Goal: Task Accomplishment & Management: Use online tool/utility

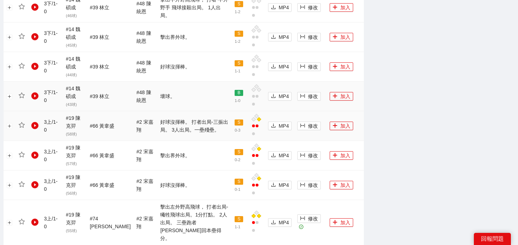
scroll to position [827, 0]
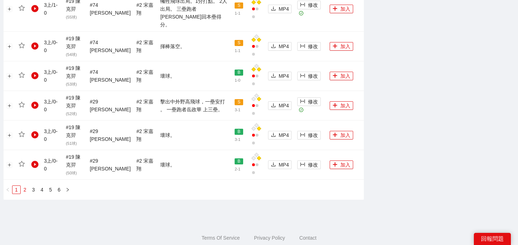
click at [27, 186] on link "2" at bounding box center [25, 190] width 8 height 8
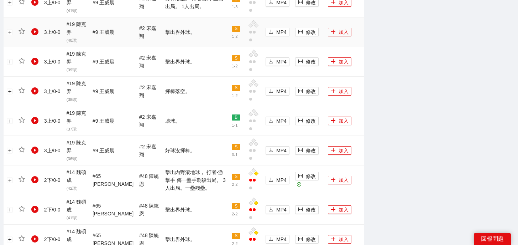
scroll to position [819, 0]
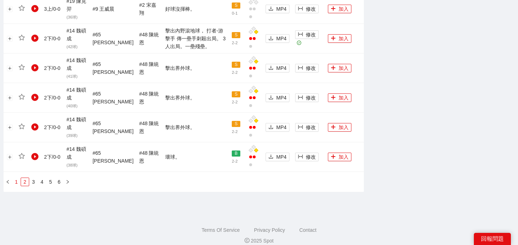
click at [15, 178] on link "1" at bounding box center [16, 182] width 8 height 8
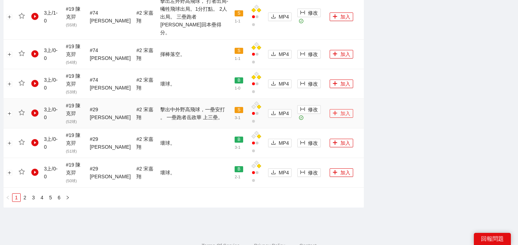
click at [336, 109] on button "加入" at bounding box center [342, 113] width 24 height 9
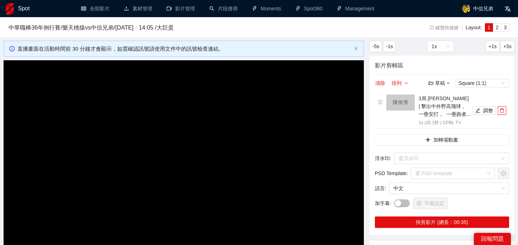
scroll to position [57, 0]
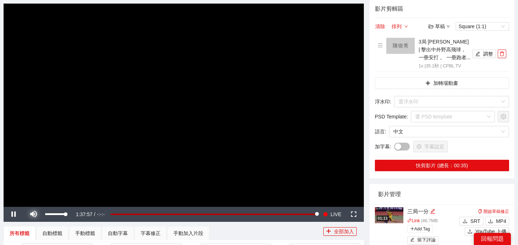
click at [34, 214] on span "Video Player" at bounding box center [34, 214] width 20 height 0
click at [483, 54] on button "調整" at bounding box center [485, 54] width 24 height 9
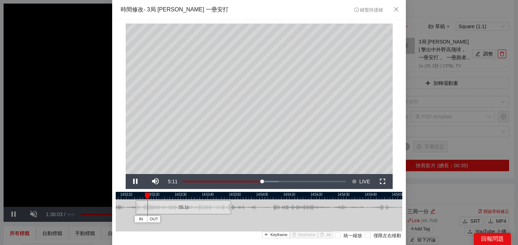
drag, startPoint x: 295, startPoint y: 195, endPoint x: 219, endPoint y: 195, distance: 75.5
click at [219, 195] on div at bounding box center [183, 195] width 287 height 7
click at [264, 218] on div "14:53:00 14:53:10 14:53:20 14:53:30 14:53:40 14:53:50 14:54:00 14:54:10 14:54:2…" at bounding box center [259, 224] width 287 height 65
click at [262, 200] on div at bounding box center [264, 207] width 4 height 16
drag, startPoint x: 267, startPoint y: 194, endPoint x: 251, endPoint y: 196, distance: 15.8
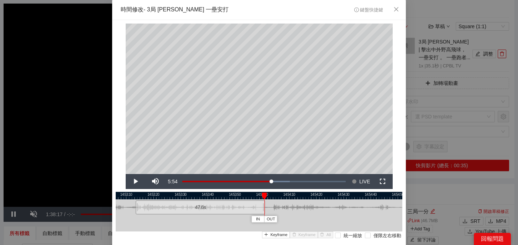
click at [251, 196] on div "14:53:00 14:53:10 14:53:20 14:53:30 14:53:40 14:53:50 14:54:00 14:54:10 14:54:2…" at bounding box center [259, 224] width 287 height 65
click at [401, 147] on div "**********" at bounding box center [259, 147] width 294 height 255
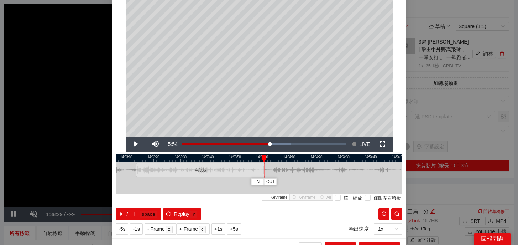
scroll to position [49, 0]
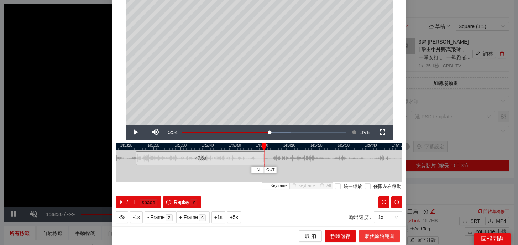
click at [387, 237] on span "取代原始範圍" at bounding box center [380, 236] width 30 height 8
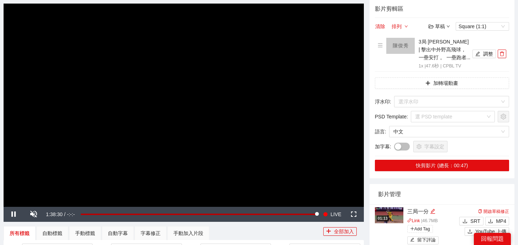
scroll to position [0, 0]
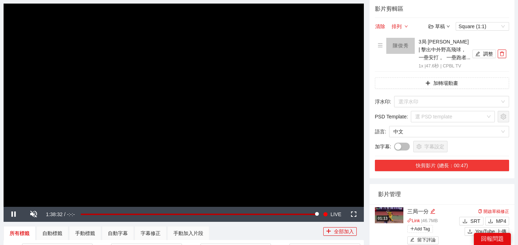
click at [415, 165] on button "快剪影片 (總長：00:47)" at bounding box center [442, 165] width 134 height 11
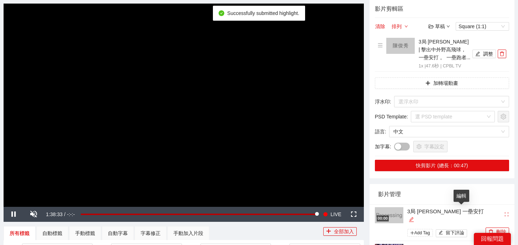
click at [414, 217] on icon "edit" at bounding box center [411, 219] width 5 height 5
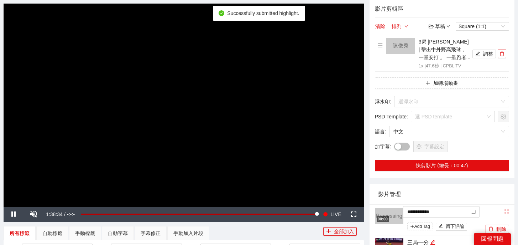
drag, startPoint x: 459, startPoint y: 212, endPoint x: 321, endPoint y: 185, distance: 141.1
type textarea "*"
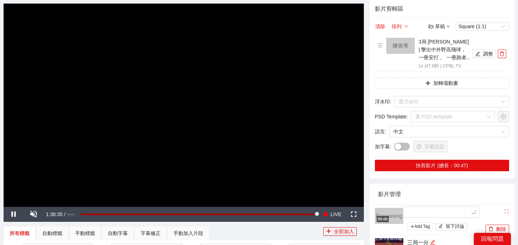
type textarea "*"
type textarea "**"
type textarea "*"
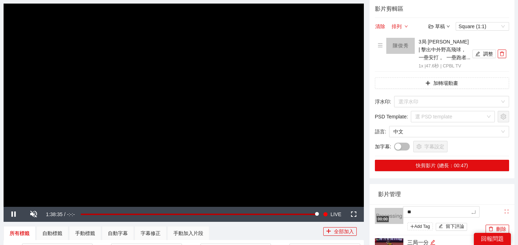
type textarea "*"
type textarea "**"
type textarea "***"
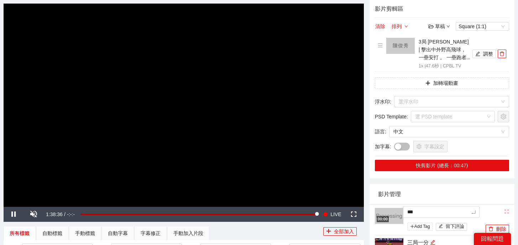
type textarea "**"
type textarea "****"
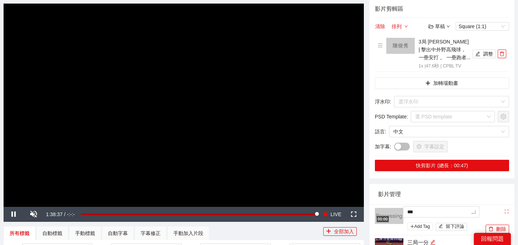
type textarea "****"
type textarea "*****"
type textarea "******"
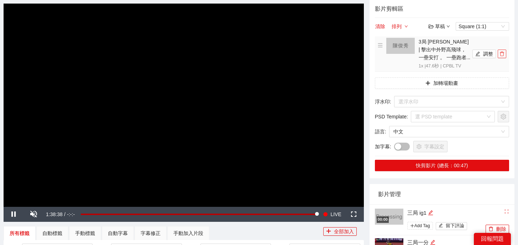
click at [501, 52] on icon "delete" at bounding box center [502, 54] width 4 height 5
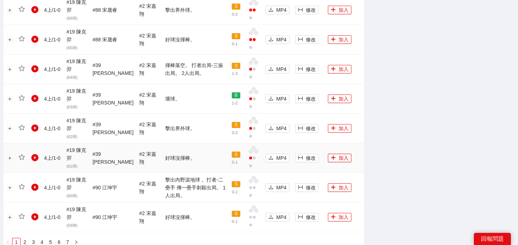
scroll to position [819, 0]
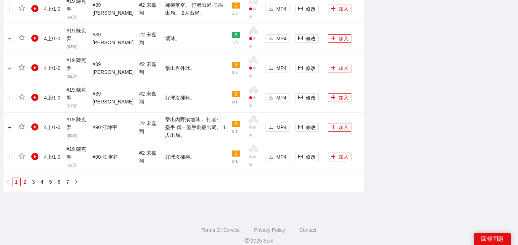
click at [22, 178] on link "2" at bounding box center [25, 182] width 8 height 8
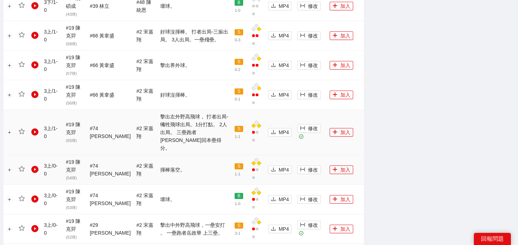
scroll to position [737, 0]
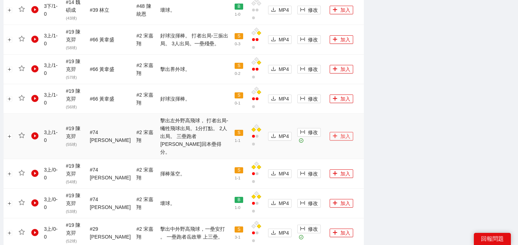
click at [333, 133] on icon "plus" at bounding box center [335, 135] width 5 height 5
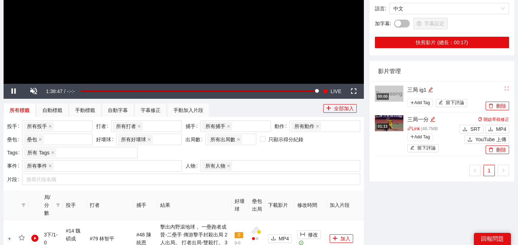
scroll to position [85, 0]
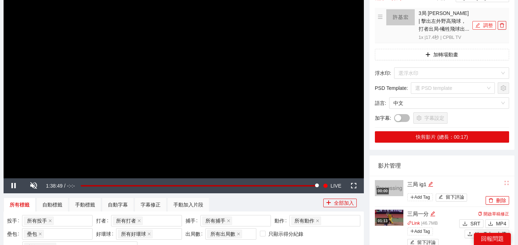
click at [483, 22] on button "調整" at bounding box center [485, 25] width 24 height 9
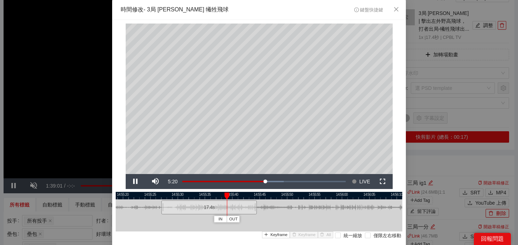
drag, startPoint x: 305, startPoint y: 194, endPoint x: 255, endPoint y: 195, distance: 49.9
click at [255, 195] on div at bounding box center [209, 195] width 287 height 7
click at [333, 235] on div "14:55:15 14:55:20 14:55:25 14:55:30 14:55:35 14:55:40 14:55:45 14:55:50 14:55:5…" at bounding box center [259, 224] width 287 height 65
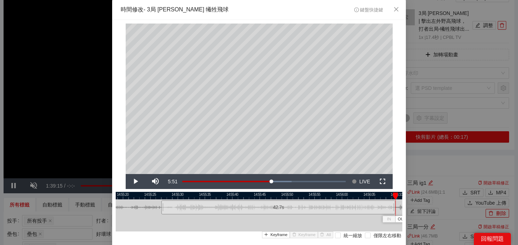
click at [394, 211] on div at bounding box center [394, 207] width 4 height 16
drag, startPoint x: 396, startPoint y: 192, endPoint x: 246, endPoint y: 207, distance: 150.7
click at [246, 199] on div "IN OUT" at bounding box center [245, 195] width 5 height 7
drag, startPoint x: 245, startPoint y: 194, endPoint x: 328, endPoint y: 208, distance: 84.5
click at [327, 207] on div "14:55:15 14:55:20 14:55:25 14:55:30 14:55:35 14:55:40 14:55:45 14:55:50 14:55:5…" at bounding box center [259, 224] width 287 height 65
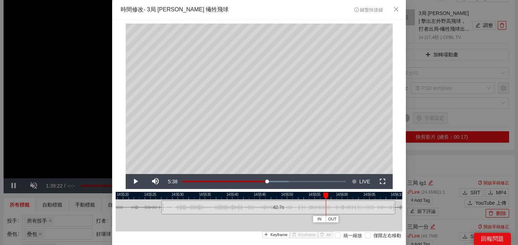
click at [328, 208] on div "42.7 s" at bounding box center [278, 207] width 234 height 14
drag, startPoint x: 353, startPoint y: 194, endPoint x: 392, endPoint y: 195, distance: 39.9
click at [392, 195] on div at bounding box center [393, 195] width 5 height 7
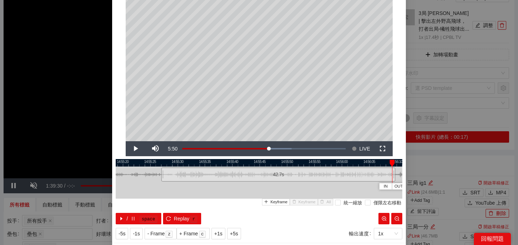
scroll to position [49, 0]
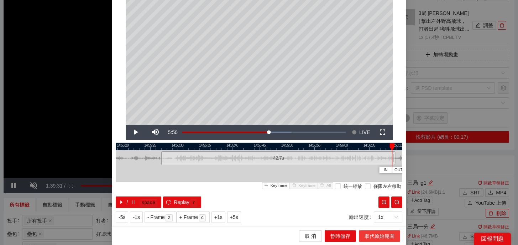
click at [374, 238] on span "取代原始範圍" at bounding box center [380, 236] width 30 height 8
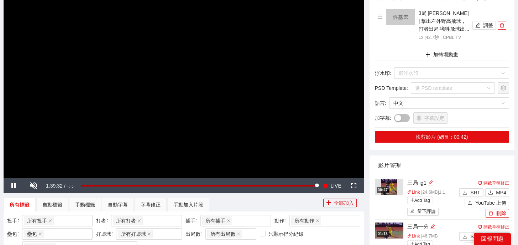
scroll to position [0, 0]
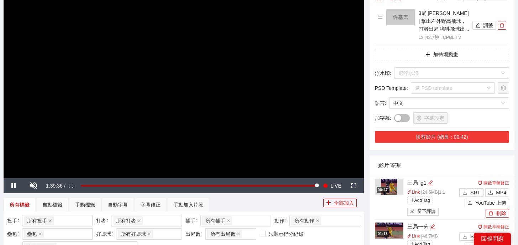
click at [466, 137] on button "快剪影片 (總長：00:42)" at bounding box center [442, 136] width 134 height 11
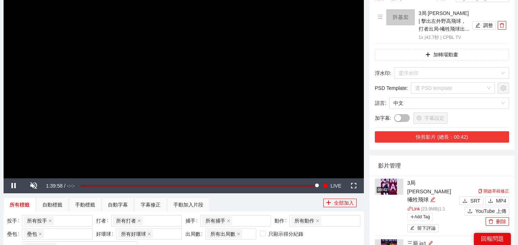
click at [466, 137] on button "快剪影片 (總長：00:42)" at bounding box center [442, 136] width 134 height 11
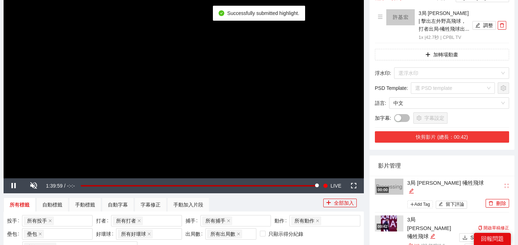
scroll to position [118, 0]
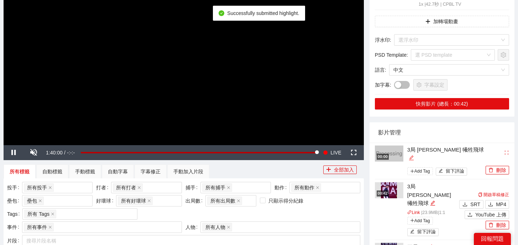
click at [414, 155] on icon "edit" at bounding box center [411, 157] width 5 height 5
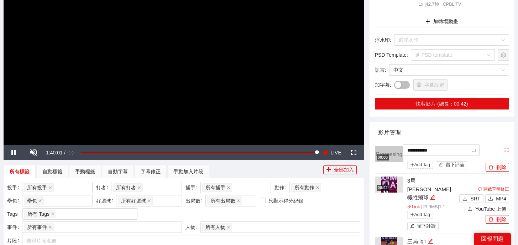
drag, startPoint x: 461, startPoint y: 151, endPoint x: 341, endPoint y: 141, distance: 120.1
click at [499, 170] on button "刪除" at bounding box center [498, 167] width 24 height 9
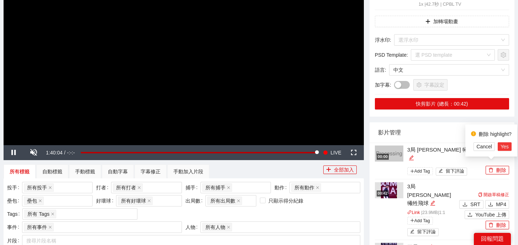
click at [509, 147] on span "Yes" at bounding box center [505, 146] width 8 height 8
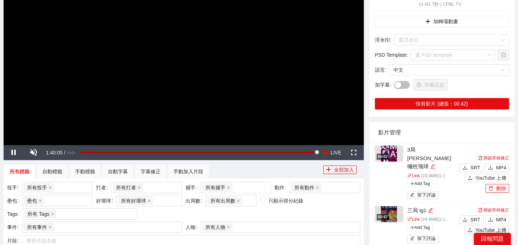
click at [430, 163] on icon "edit" at bounding box center [432, 165] width 5 height 5
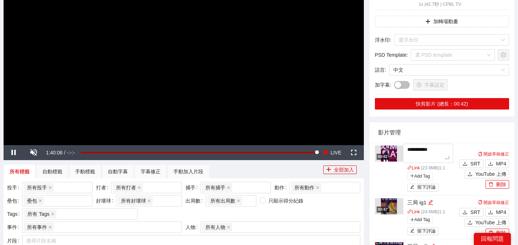
drag, startPoint x: 438, startPoint y: 155, endPoint x: 374, endPoint y: 134, distance: 67.6
click at [374, 134] on div "**********" at bounding box center [442, 215] width 145 height 186
type textarea "*"
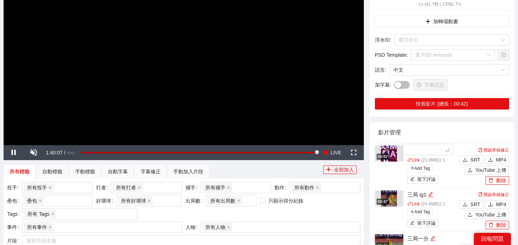
type textarea "*"
type textarea "**"
type textarea "*"
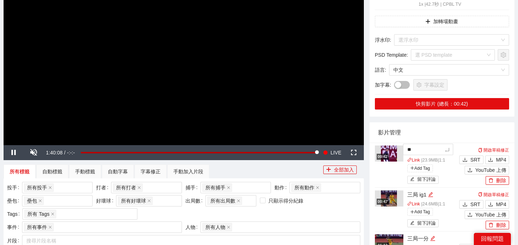
type textarea "*"
type textarea "**"
type textarea "***"
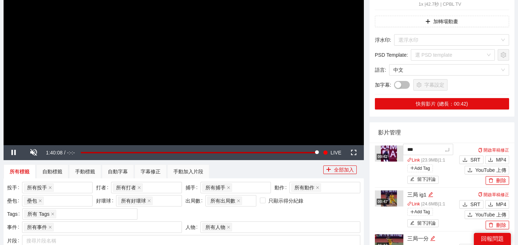
type textarea "**"
type textarea "****"
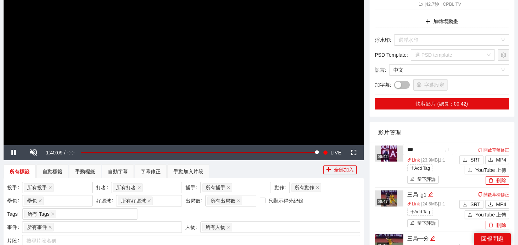
type textarea "****"
type textarea "*****"
type textarea "******"
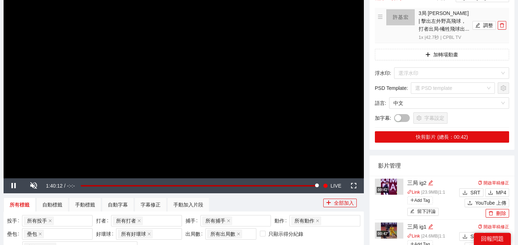
scroll to position [42, 0]
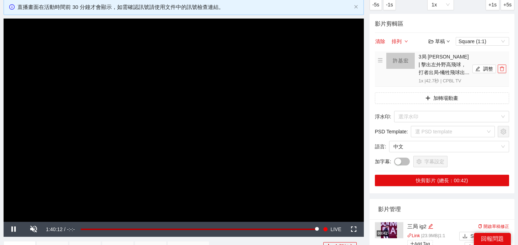
click at [501, 66] on icon "delete" at bounding box center [502, 68] width 5 height 5
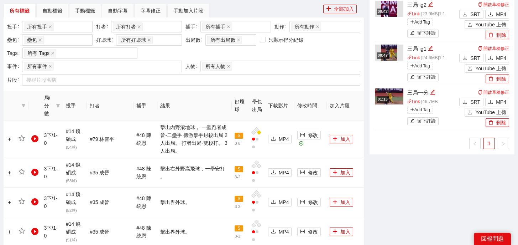
scroll to position [179, 0]
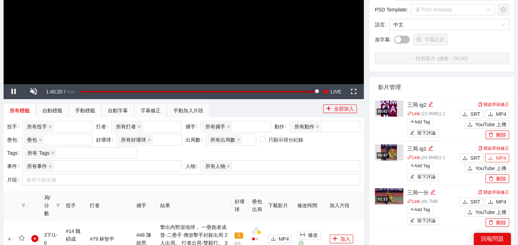
click at [498, 159] on span "MP4" at bounding box center [501, 158] width 10 height 8
click at [495, 113] on button "MP4" at bounding box center [497, 114] width 24 height 9
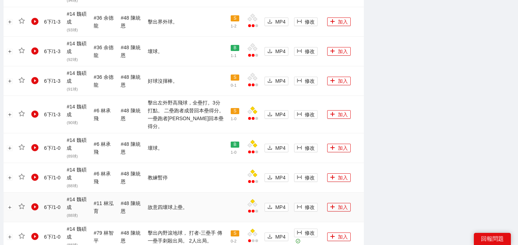
scroll to position [780, 0]
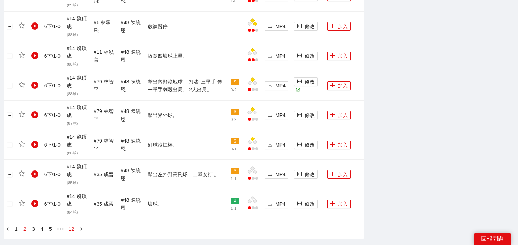
click at [71, 225] on link "12" at bounding box center [72, 229] width 10 height 8
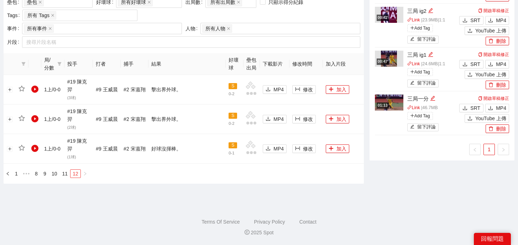
scroll to position [316, 0]
click at [63, 175] on link "11" at bounding box center [65, 174] width 10 height 8
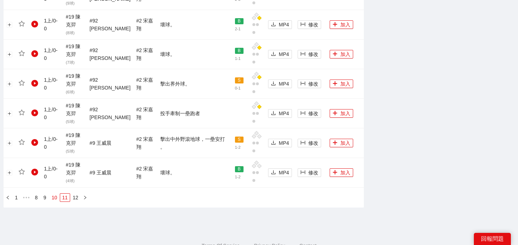
click at [54, 193] on link "10" at bounding box center [55, 197] width 10 height 8
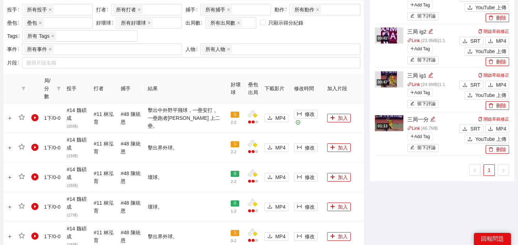
scroll to position [819, 0]
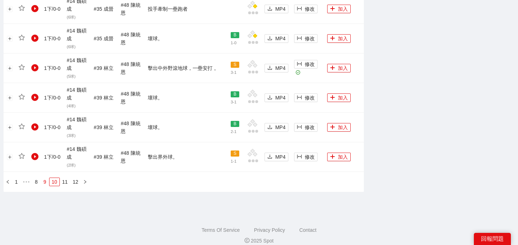
click at [45, 178] on link "9" at bounding box center [45, 182] width 8 height 8
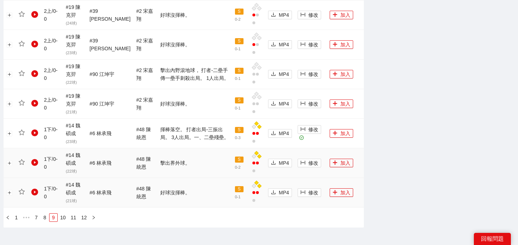
scroll to position [759, 0]
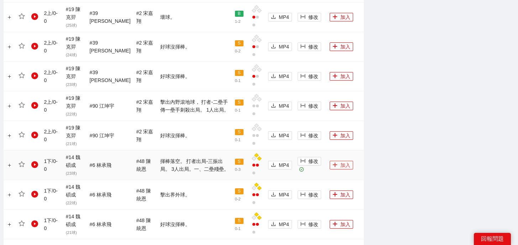
click at [336, 161] on button "加入" at bounding box center [342, 165] width 24 height 9
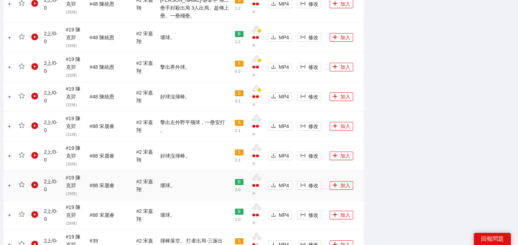
scroll to position [827, 0]
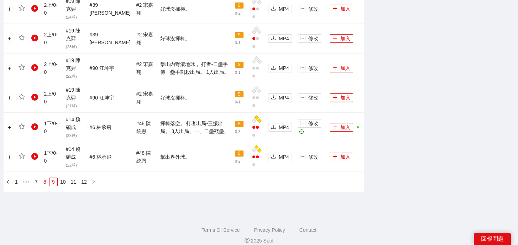
click at [44, 178] on link "8" at bounding box center [45, 182] width 8 height 8
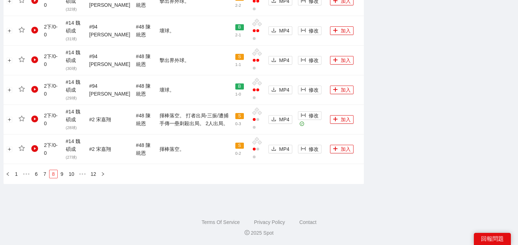
scroll to position [819, 0]
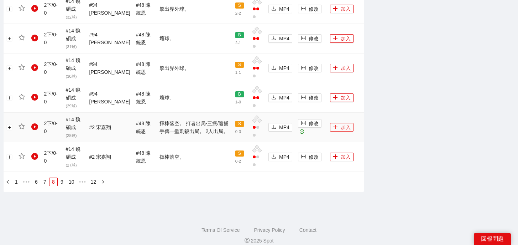
click at [334, 123] on button "加入" at bounding box center [342, 127] width 24 height 9
click at [34, 178] on link "6" at bounding box center [36, 182] width 8 height 8
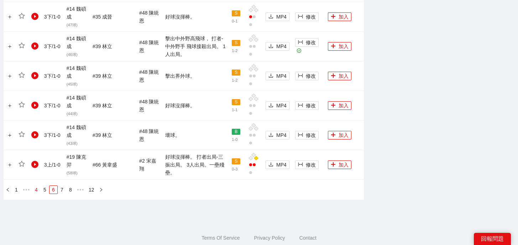
click at [35, 186] on link "4" at bounding box center [36, 190] width 8 height 8
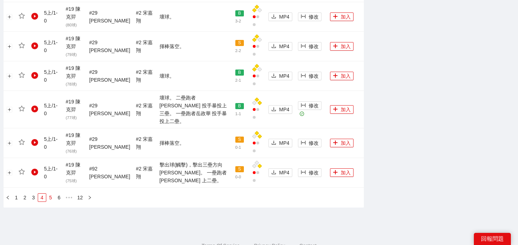
click at [50, 193] on link "5" at bounding box center [51, 197] width 8 height 8
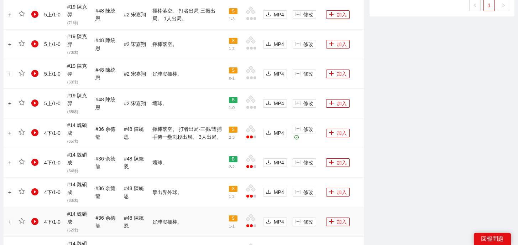
scroll to position [453, 0]
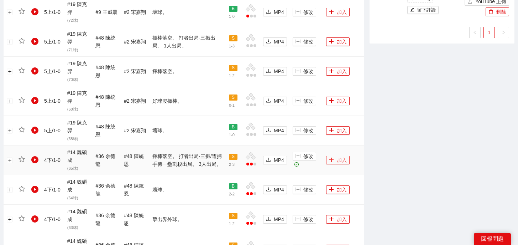
click at [337, 157] on button "加入" at bounding box center [338, 160] width 24 height 9
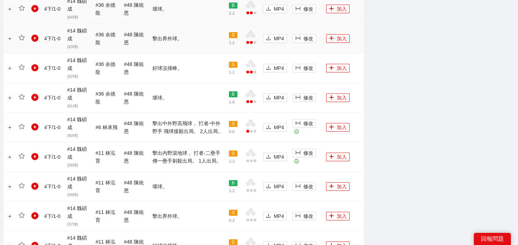
scroll to position [817, 0]
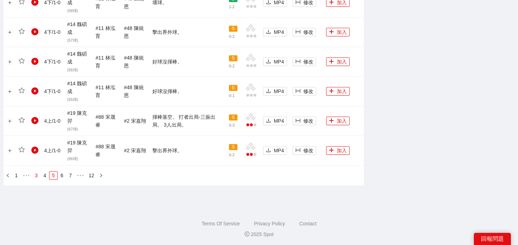
click at [36, 176] on link "3" at bounding box center [36, 175] width 8 height 8
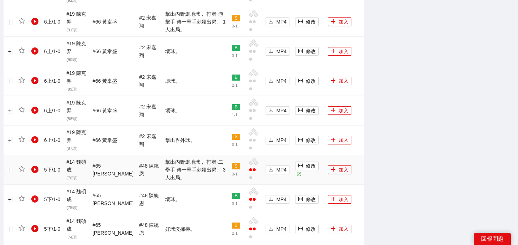
scroll to position [819, 0]
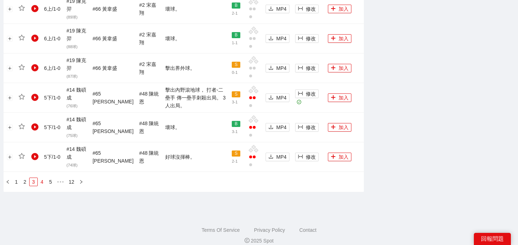
click at [43, 178] on link "4" at bounding box center [42, 182] width 8 height 8
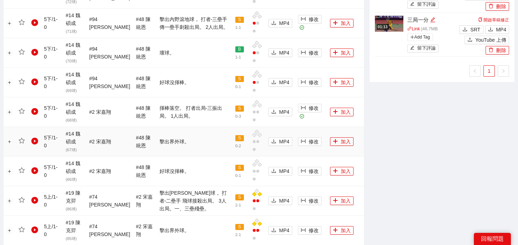
scroll to position [449, 0]
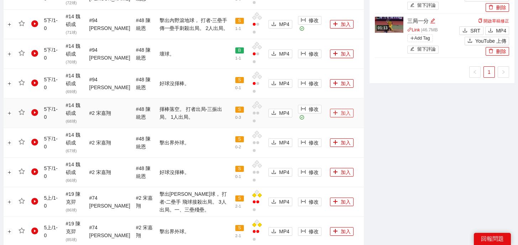
click at [334, 109] on button "加入" at bounding box center [342, 113] width 24 height 9
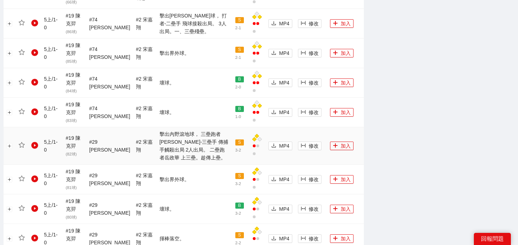
scroll to position [772, 0]
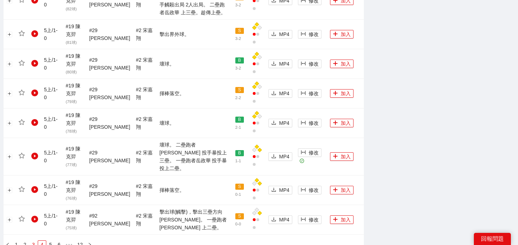
click at [32, 240] on link "3" at bounding box center [34, 244] width 8 height 8
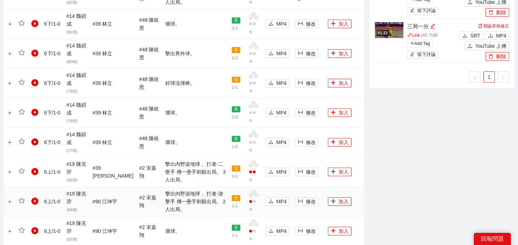
scroll to position [424, 0]
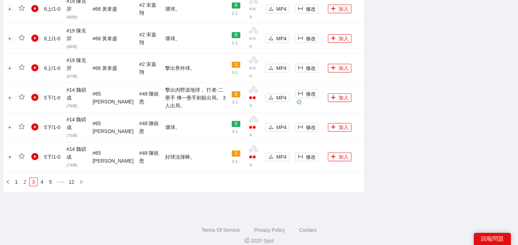
click at [26, 178] on link "2" at bounding box center [25, 182] width 8 height 8
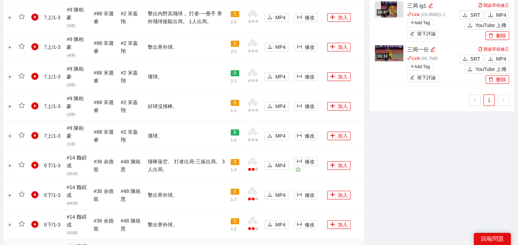
scroll to position [448, 0]
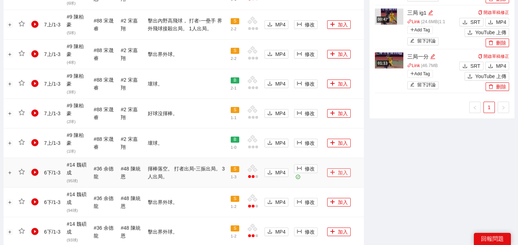
click at [337, 168] on button "加入" at bounding box center [339, 172] width 24 height 9
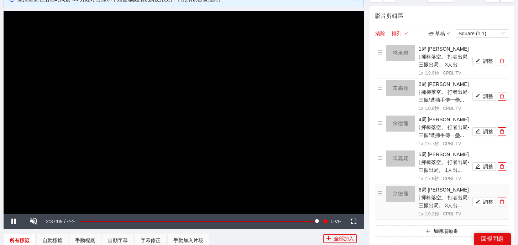
scroll to position [51, 0]
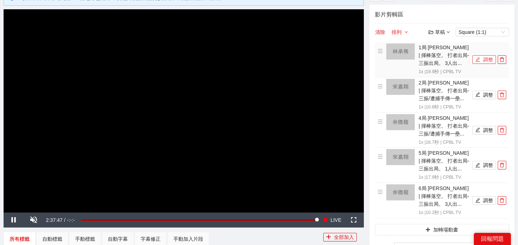
click at [478, 59] on icon "edit" at bounding box center [477, 59] width 5 height 5
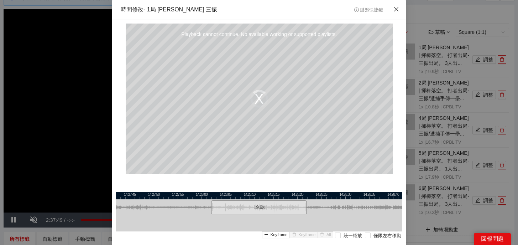
click at [393, 11] on span "Close" at bounding box center [396, 9] width 19 height 19
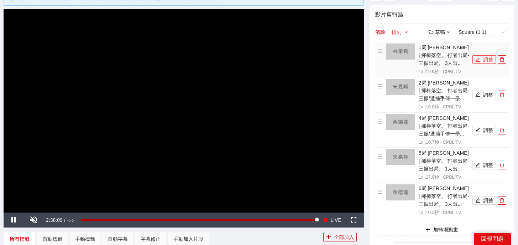
click at [486, 57] on button "調整" at bounding box center [485, 59] width 24 height 9
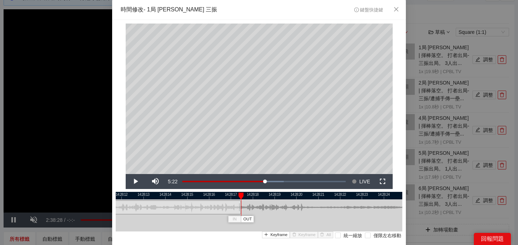
drag, startPoint x: 337, startPoint y: 210, endPoint x: 239, endPoint y: 209, distance: 97.9
click at [239, 209] on div at bounding box center [240, 207] width 4 height 16
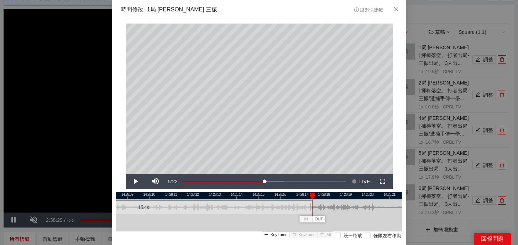
drag, startPoint x: 258, startPoint y: 198, endPoint x: 329, endPoint y: 199, distance: 71.6
click at [329, 199] on div "14:28:08 14:28:09 14:28:10 14:28:11 14:28:12 14:28:13 14:28:14 14:28:15 14:28:1…" at bounding box center [259, 224] width 287 height 65
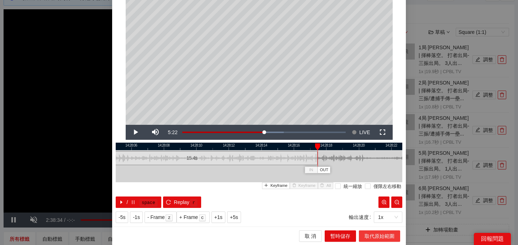
click at [381, 233] on span "取代原始範圍" at bounding box center [380, 236] width 30 height 8
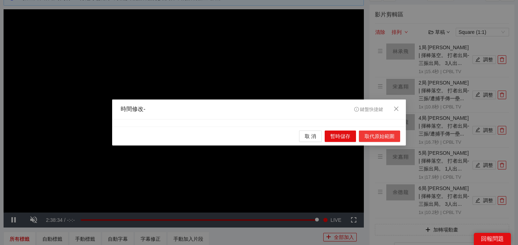
scroll to position [0, 0]
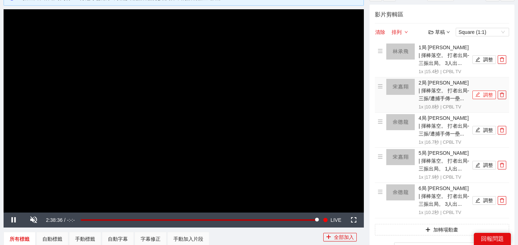
click at [482, 93] on button "調整" at bounding box center [485, 94] width 24 height 9
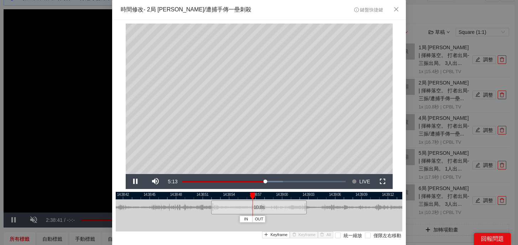
scroll to position [36, 0]
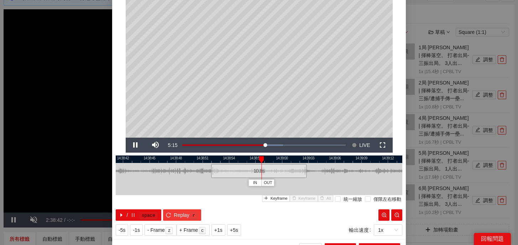
click at [189, 216] on span "Replay" at bounding box center [182, 215] width 16 height 8
drag, startPoint x: 255, startPoint y: 171, endPoint x: 267, endPoint y: 171, distance: 12.1
click at [267, 171] on div "10.8 s" at bounding box center [270, 171] width 95 height 14
click at [183, 215] on span "Replay" at bounding box center [182, 215] width 16 height 8
drag, startPoint x: 318, startPoint y: 172, endPoint x: 312, endPoint y: 172, distance: 6.5
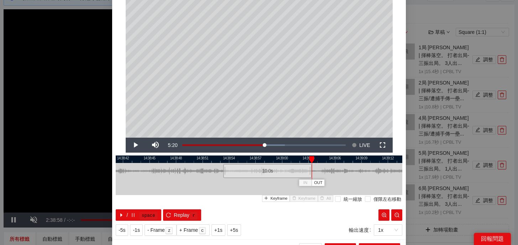
click at [311, 172] on div at bounding box center [311, 171] width 4 height 16
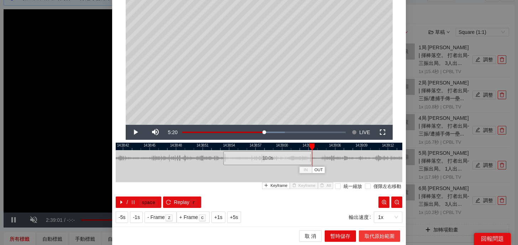
click at [380, 236] on span "取代原始範圍" at bounding box center [380, 236] width 30 height 8
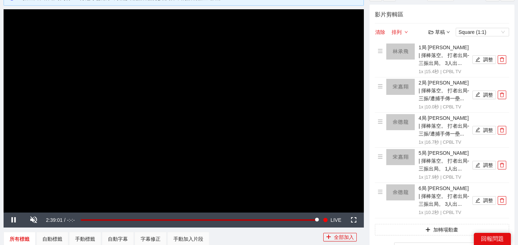
scroll to position [0, 0]
click at [482, 133] on button "調整" at bounding box center [485, 130] width 24 height 9
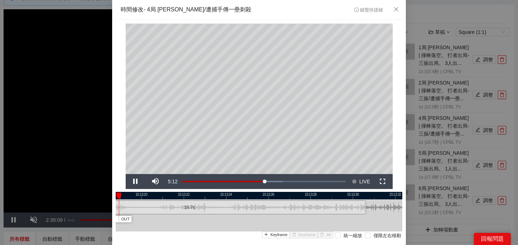
drag, startPoint x: 337, startPoint y: 195, endPoint x: 283, endPoint y: 198, distance: 54.3
click at [283, 198] on div at bounding box center [206, 195] width 287 height 7
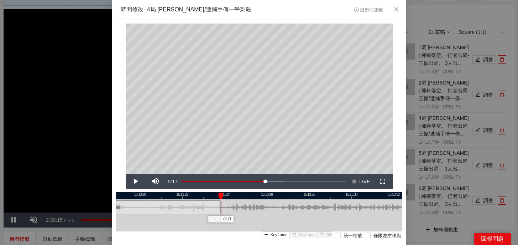
drag, startPoint x: 363, startPoint y: 210, endPoint x: 219, endPoint y: 212, distance: 143.9
click at [219, 212] on div at bounding box center [220, 207] width 4 height 16
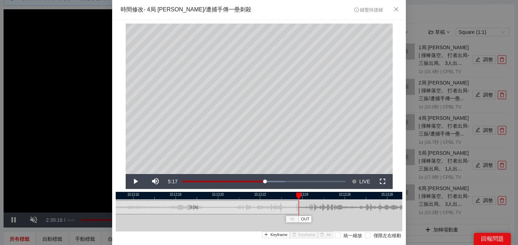
drag, startPoint x: 241, startPoint y: 197, endPoint x: 319, endPoint y: 198, distance: 78.0
click at [319, 198] on div at bounding box center [337, 195] width 287 height 7
drag, startPoint x: 297, startPoint y: 209, endPoint x: 289, endPoint y: 210, distance: 8.2
click at [289, 210] on div at bounding box center [290, 207] width 4 height 16
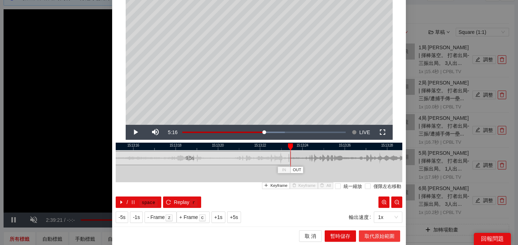
click at [379, 234] on span "取代原始範圍" at bounding box center [380, 236] width 30 height 8
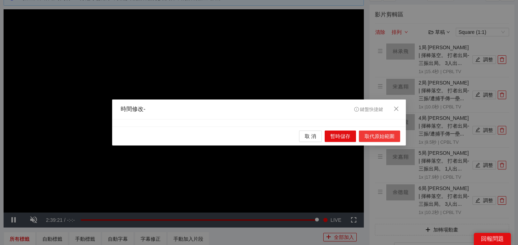
scroll to position [0, 0]
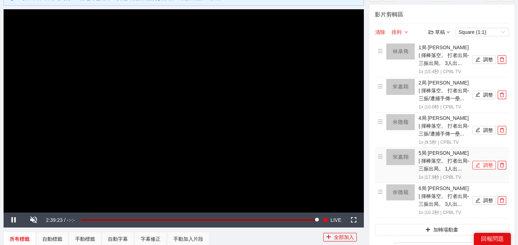
click at [484, 166] on button "調整" at bounding box center [485, 165] width 24 height 9
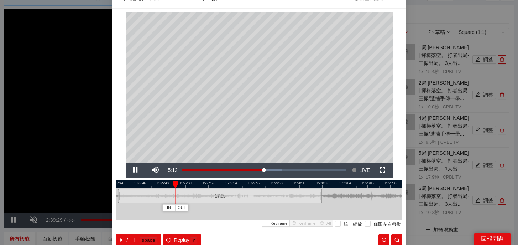
scroll to position [7, 0]
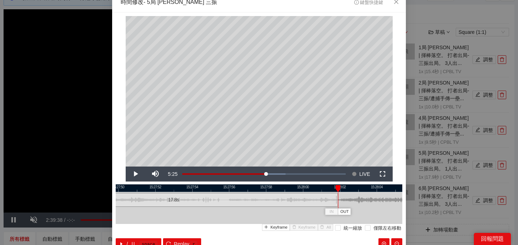
click at [337, 202] on div at bounding box center [337, 200] width 4 height 16
drag, startPoint x: 338, startPoint y: 189, endPoint x: 314, endPoint y: 205, distance: 28.7
click at [315, 205] on div "15:27:48 15:27:50 15:27:52 15:27:54 15:27:56 15:27:58 15:28:00 15:28:02 15:28:0…" at bounding box center [259, 216] width 287 height 65
drag, startPoint x: 338, startPoint y: 203, endPoint x: 316, endPoint y: 203, distance: 21.7
click at [316, 203] on div "15:27:48 15:27:50 15:27:52 15:27:54 15:27:56 15:27:58 15:28:00 15:28:02 15:28:0…" at bounding box center [259, 216] width 287 height 65
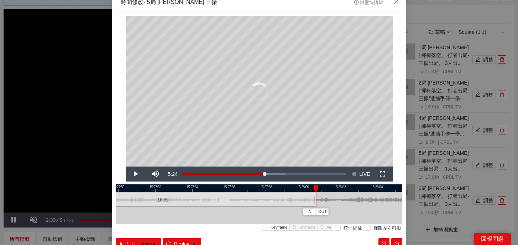
drag, startPoint x: 316, startPoint y: 189, endPoint x: 306, endPoint y: 189, distance: 10.0
click at [313, 189] on div at bounding box center [315, 188] width 5 height 7
click at [135, 174] on span "Video Player" at bounding box center [136, 174] width 20 height 0
click at [192, 241] on kbd "r" at bounding box center [193, 244] width 7 height 7
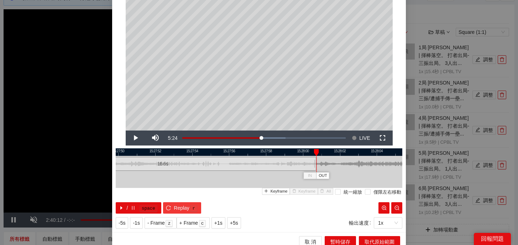
scroll to position [49, 0]
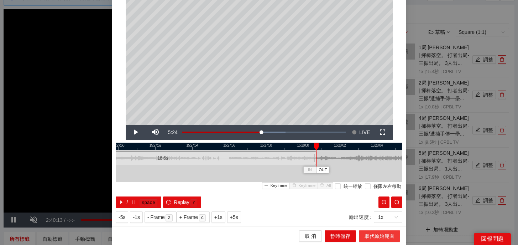
click at [374, 238] on span "取代原始範圍" at bounding box center [380, 236] width 30 height 8
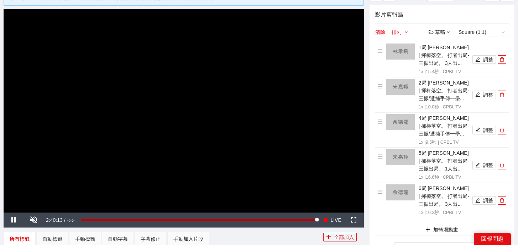
scroll to position [0, 0]
click at [484, 196] on button "調整" at bounding box center [485, 200] width 24 height 9
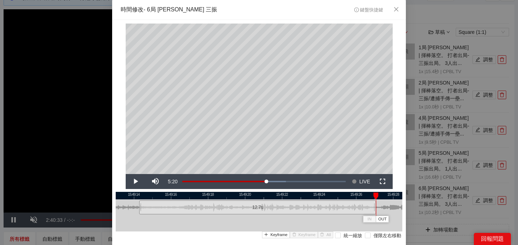
drag, startPoint x: 328, startPoint y: 211, endPoint x: 374, endPoint y: 214, distance: 46.4
click at [374, 214] on div at bounding box center [375, 207] width 4 height 16
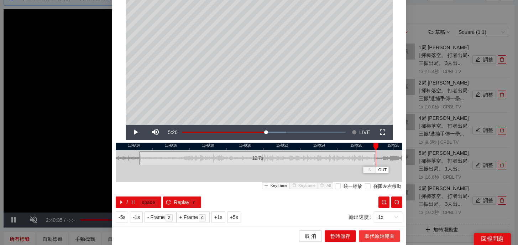
click at [381, 233] on span "取代原始範圍" at bounding box center [380, 236] width 30 height 8
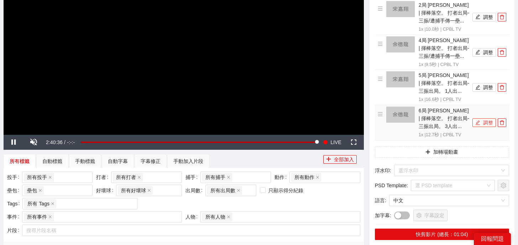
scroll to position [193, 0]
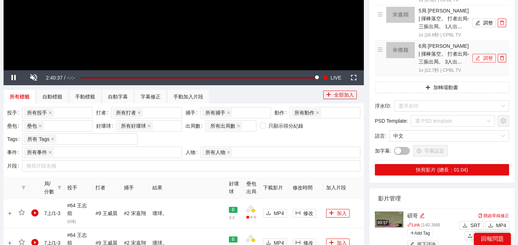
click at [490, 58] on button "調整" at bounding box center [485, 58] width 24 height 9
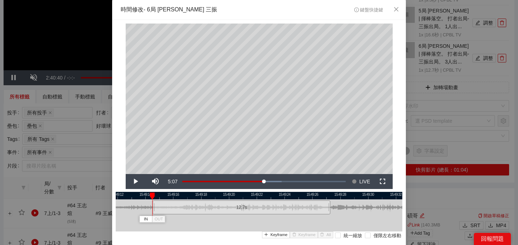
click at [286, 209] on div "12.7 s" at bounding box center [242, 207] width 178 height 14
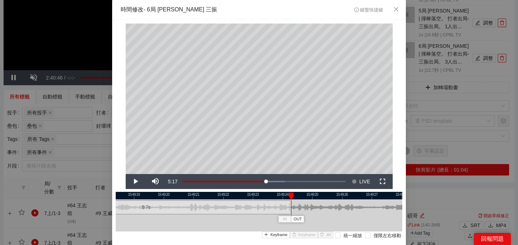
drag, startPoint x: 380, startPoint y: 208, endPoint x: 291, endPoint y: 212, distance: 89.5
click at [291, 212] on div "15:49:18 15:49:19 15:49:20 15:49:21 15:49:22 15:49:23 15:49:24 15:49:25 15:49:2…" at bounding box center [259, 224] width 287 height 65
drag, startPoint x: 290, startPoint y: 210, endPoint x: 270, endPoint y: 210, distance: 20.3
click at [270, 210] on div at bounding box center [270, 207] width 4 height 16
drag, startPoint x: 269, startPoint y: 194, endPoint x: 213, endPoint y: 194, distance: 55.6
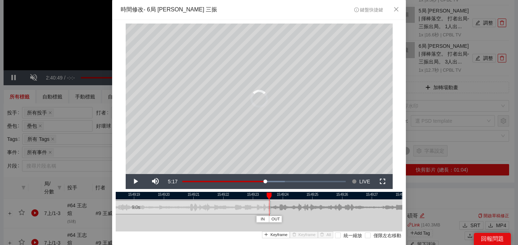
click at [267, 194] on div at bounding box center [269, 195] width 5 height 7
drag, startPoint x: 314, startPoint y: 193, endPoint x: 242, endPoint y: 193, distance: 72.3
click at [242, 193] on div "15:49:18 15:49:19 15:49:20 15:49:21 15:49:22 15:49:23 15:49:24 15:49:25 15:49:2…" at bounding box center [259, 224] width 287 height 65
click at [267, 210] on div at bounding box center [267, 207] width 4 height 16
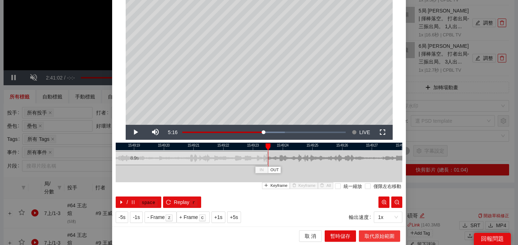
click at [378, 234] on span "取代原始範圍" at bounding box center [380, 236] width 30 height 8
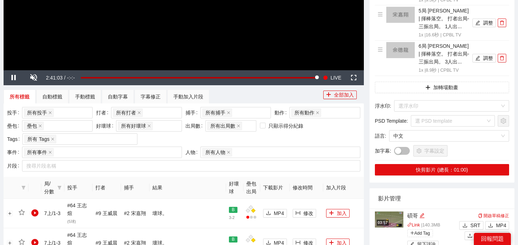
scroll to position [0, 0]
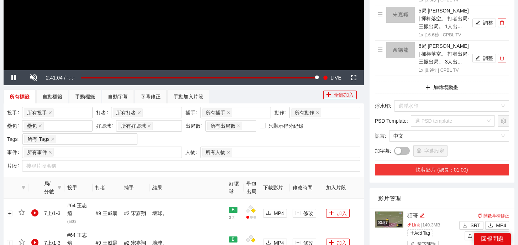
click at [447, 170] on button "快剪影片 (總長：01:00)" at bounding box center [442, 169] width 134 height 11
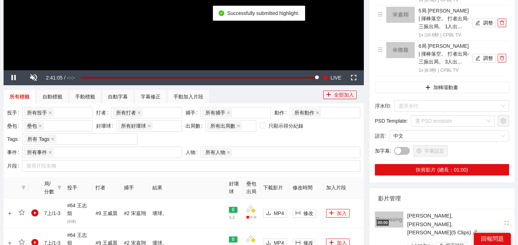
click at [473, 230] on icon "edit" at bounding box center [475, 232] width 5 height 5
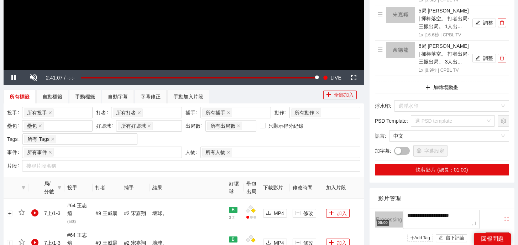
drag, startPoint x: 433, startPoint y: 225, endPoint x: 391, endPoint y: 204, distance: 47.6
type textarea "*"
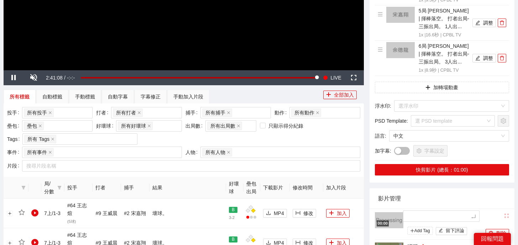
type textarea "*"
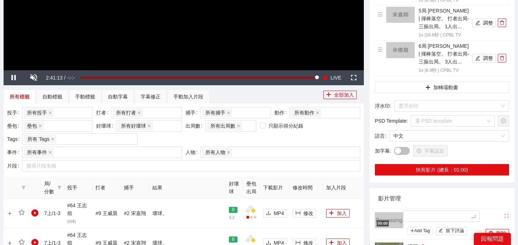
type textarea "*"
type textarea "**"
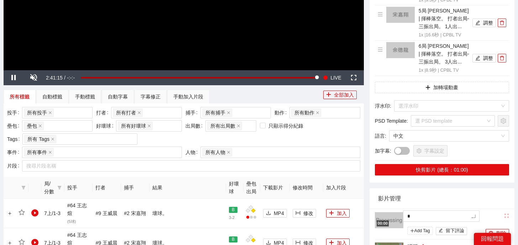
type textarea "**"
type textarea "***"
type textarea "*"
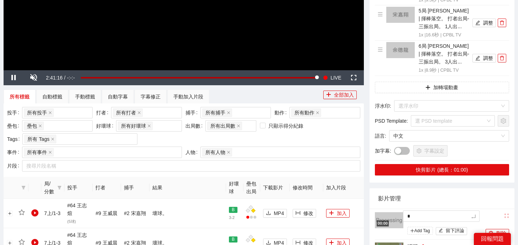
type textarea "*"
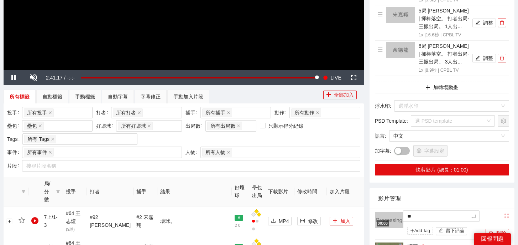
type textarea "***"
type textarea "****"
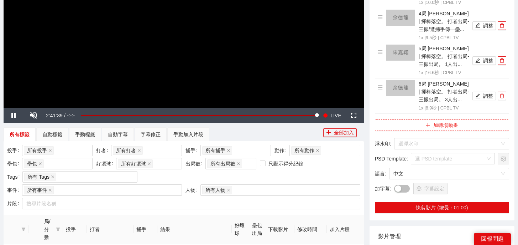
scroll to position [134, 0]
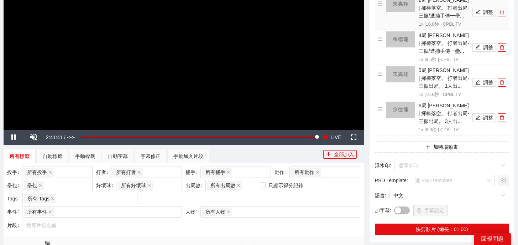
click at [504, 10] on icon "delete" at bounding box center [502, 12] width 5 height 5
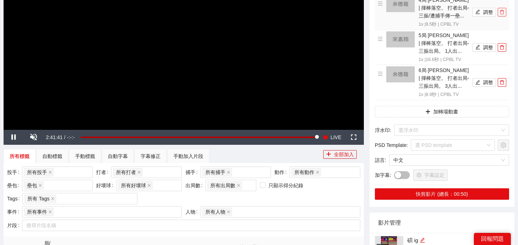
click at [504, 10] on icon "delete" at bounding box center [502, 12] width 5 height 5
click at [504, 45] on icon "delete" at bounding box center [502, 47] width 5 height 5
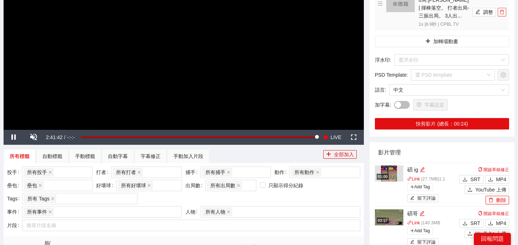
click at [504, 10] on icon "delete" at bounding box center [502, 12] width 5 height 5
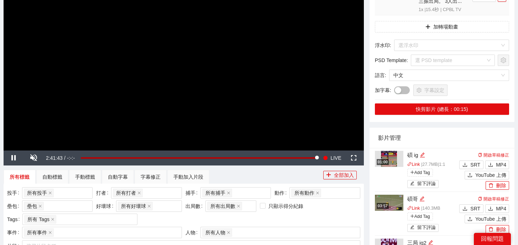
scroll to position [88, 0]
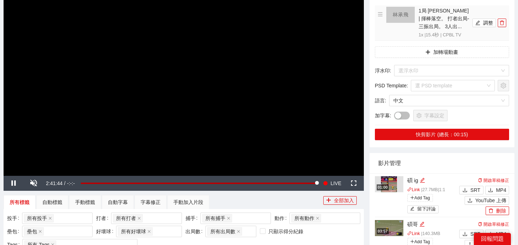
click at [503, 32] on li "1局 [PERSON_NAME] | 揮棒落空。 打者出局-三振出局。 3人出... 1x | 15.4 秒 | CPBL TV 調整" at bounding box center [442, 23] width 129 height 32
click at [503, 26] on button "button" at bounding box center [502, 23] width 9 height 9
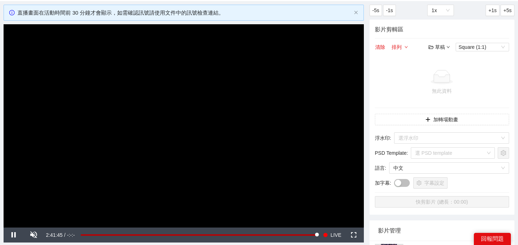
scroll to position [0, 0]
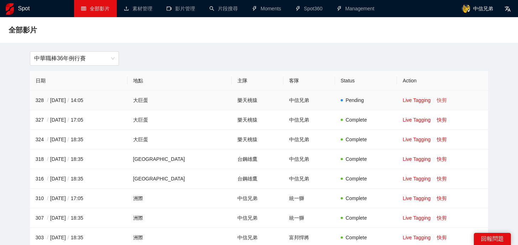
click at [437, 100] on link "快剪" at bounding box center [442, 100] width 10 height 6
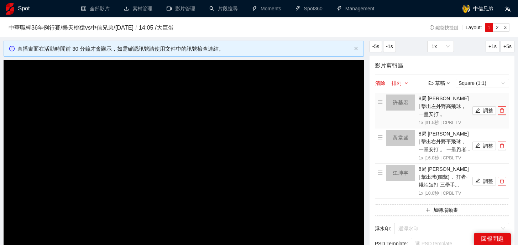
click at [505, 108] on span "delete" at bounding box center [502, 110] width 8 height 5
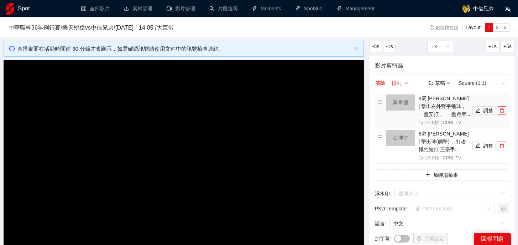
click at [505, 107] on button "button" at bounding box center [502, 110] width 9 height 9
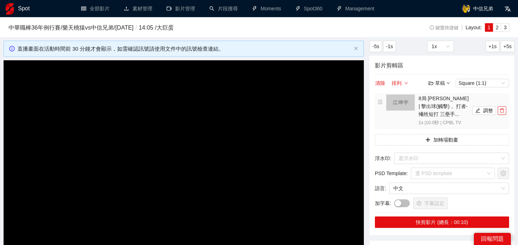
click at [505, 107] on button "button" at bounding box center [502, 110] width 9 height 9
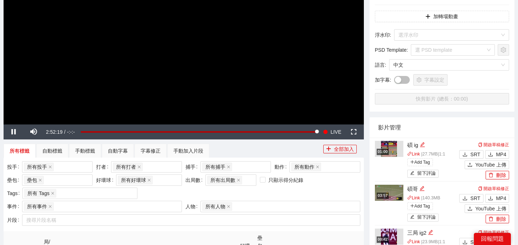
scroll to position [236, 0]
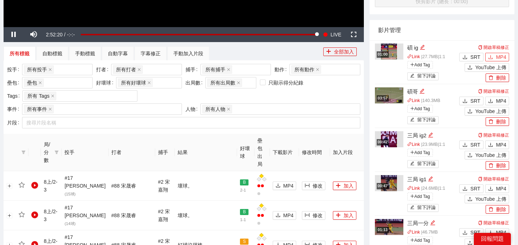
click at [499, 59] on span "MP4" at bounding box center [501, 57] width 10 height 8
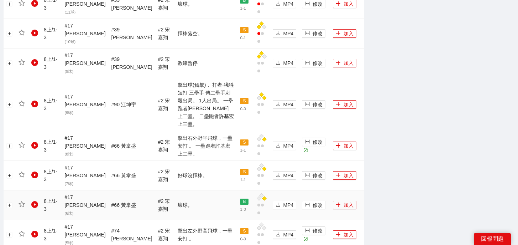
scroll to position [688, 0]
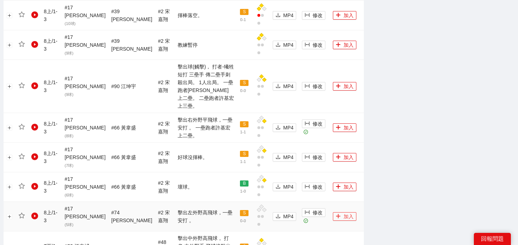
click at [338, 212] on button "加入" at bounding box center [345, 216] width 24 height 9
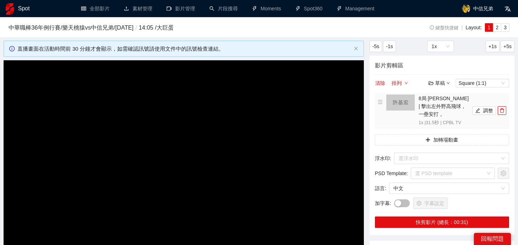
scroll to position [53, 0]
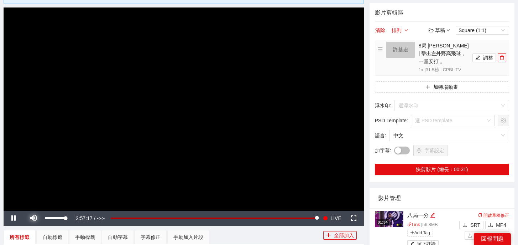
click at [32, 218] on span "Video Player" at bounding box center [34, 218] width 20 height 0
click at [480, 55] on icon "edit" at bounding box center [477, 57] width 5 height 5
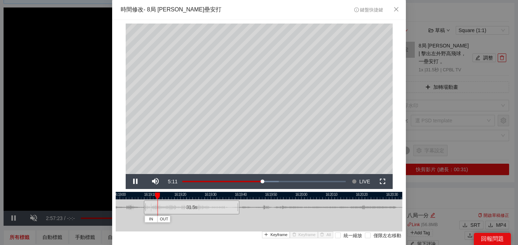
drag, startPoint x: 303, startPoint y: 195, endPoint x: 236, endPoint y: 198, distance: 67.4
click at [236, 198] on div at bounding box center [191, 195] width 287 height 7
drag, startPoint x: 165, startPoint y: 195, endPoint x: 257, endPoint y: 203, distance: 91.9
click at [257, 203] on div "16:18:50 16:19:00 16:19:10 16:19:20 16:19:30 16:19:40 16:19:50 16:20:00 16:20:1…" at bounding box center [259, 224] width 287 height 65
drag, startPoint x: 239, startPoint y: 207, endPoint x: 257, endPoint y: 207, distance: 18.2
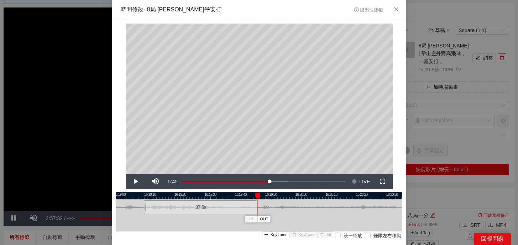
click at [257, 207] on div at bounding box center [257, 207] width 4 height 16
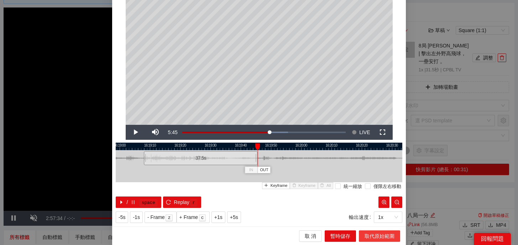
click at [382, 239] on span "取代原始範圍" at bounding box center [380, 236] width 30 height 8
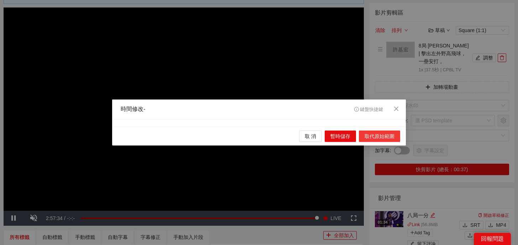
scroll to position [0, 0]
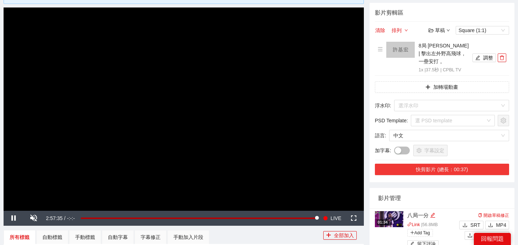
click at [461, 163] on button "快剪影片 (總長：00:37)" at bounding box center [442, 168] width 134 height 11
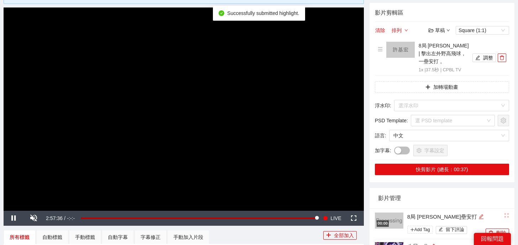
click at [479, 214] on icon "edit" at bounding box center [481, 216] width 5 height 5
drag, startPoint x: 462, startPoint y: 209, endPoint x: 353, endPoint y: 201, distance: 109.6
type textarea "*"
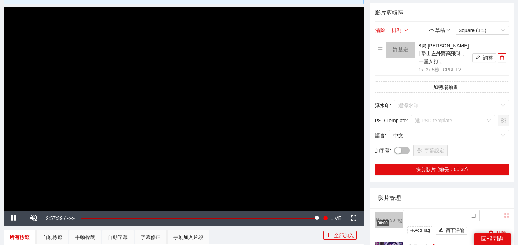
type textarea "*"
type textarea "**"
type textarea "*"
type textarea "**"
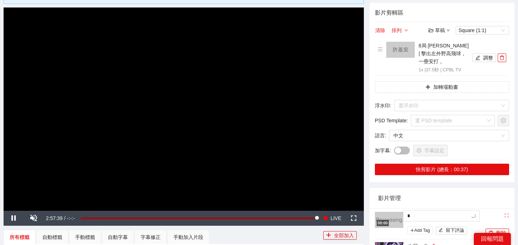
type textarea "**"
type textarea "***"
type textarea "**"
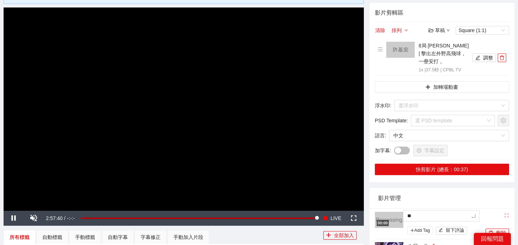
type textarea "**"
type textarea "****"
type textarea "*****"
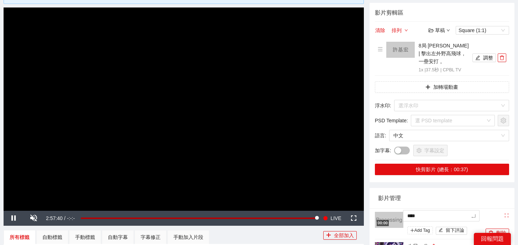
type textarea "*****"
type textarea "******"
click at [498, 55] on span "delete" at bounding box center [502, 57] width 8 height 5
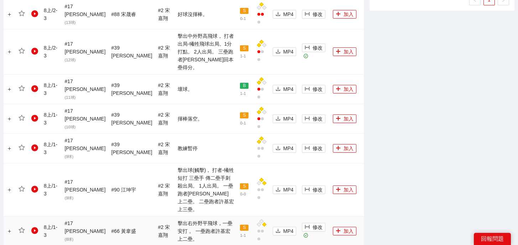
scroll to position [586, 0]
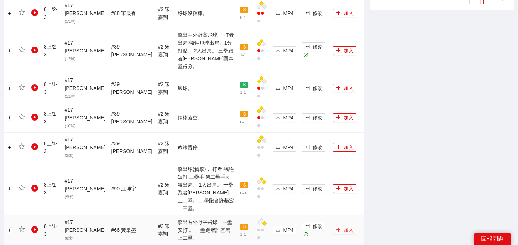
click at [334, 225] on button "加入" at bounding box center [345, 229] width 24 height 9
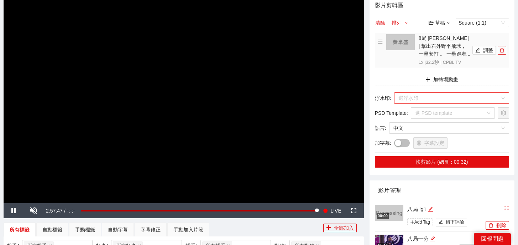
scroll to position [28, 0]
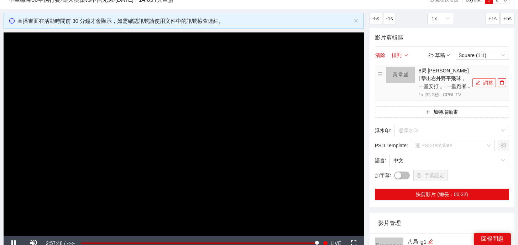
click at [491, 82] on button "調整" at bounding box center [485, 82] width 24 height 9
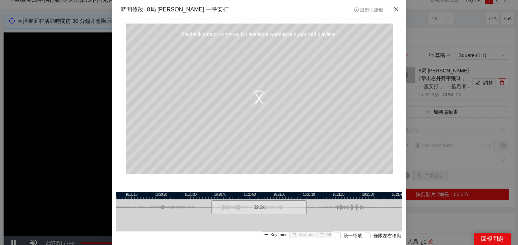
click at [397, 8] on icon "close" at bounding box center [397, 9] width 6 height 6
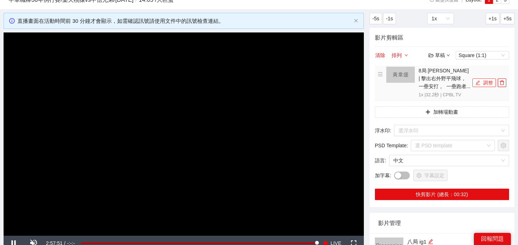
click at [477, 81] on icon "edit" at bounding box center [477, 82] width 5 height 5
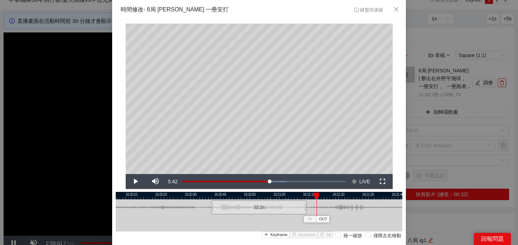
drag, startPoint x: 230, startPoint y: 195, endPoint x: 317, endPoint y: 200, distance: 86.7
click at [317, 200] on div "16:20:00 16:20:10 16:20:20 16:20:30 16:20:40 16:20:50 16:21:00 16:21:10 16:21:2…" at bounding box center [259, 224] width 287 height 65
drag, startPoint x: 304, startPoint y: 208, endPoint x: 319, endPoint y: 208, distance: 14.6
click at [319, 208] on div at bounding box center [320, 207] width 4 height 16
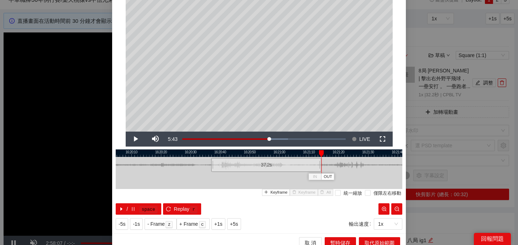
scroll to position [49, 0]
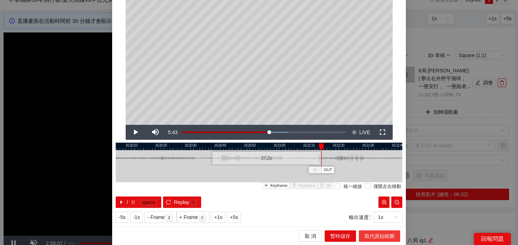
click at [379, 235] on span "取代原始範圍" at bounding box center [380, 236] width 30 height 8
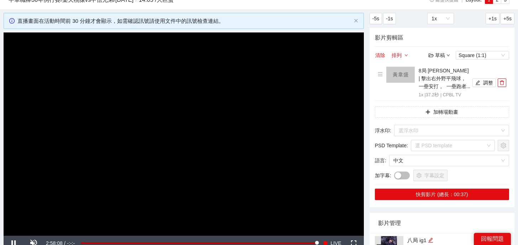
scroll to position [0, 0]
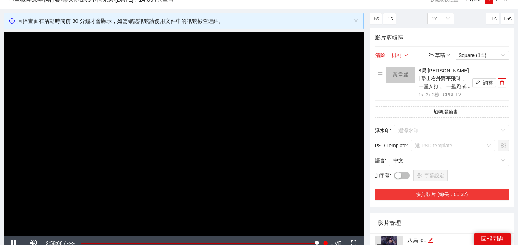
click at [453, 189] on button "快剪影片 (總長：00:37)" at bounding box center [442, 193] width 134 height 11
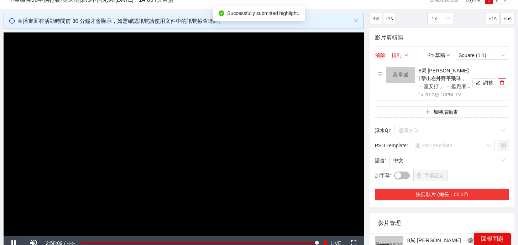
scroll to position [93, 0]
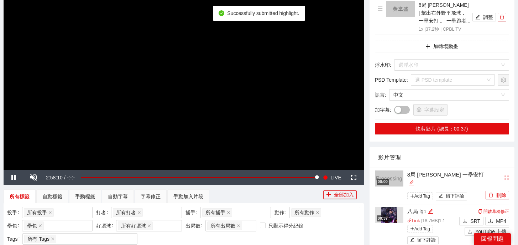
click at [414, 179] on div "編輯" at bounding box center [411, 183] width 5 height 9
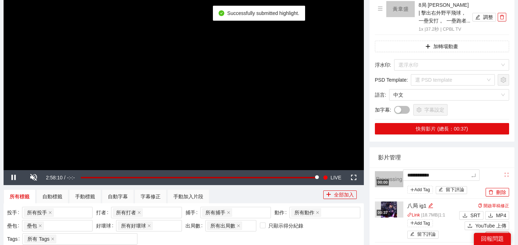
drag, startPoint x: 466, startPoint y: 178, endPoint x: 350, endPoint y: 175, distance: 116.1
type textarea "*"
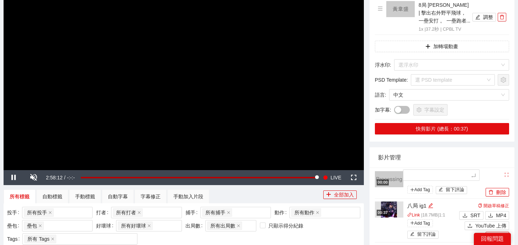
type textarea "*"
type textarea "**"
type textarea "*"
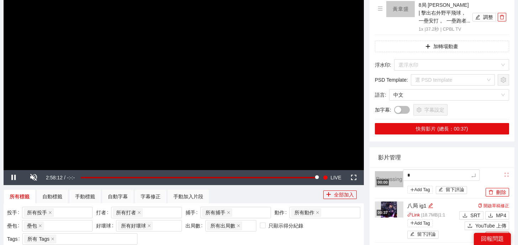
type textarea "**"
type textarea "***"
type textarea "**"
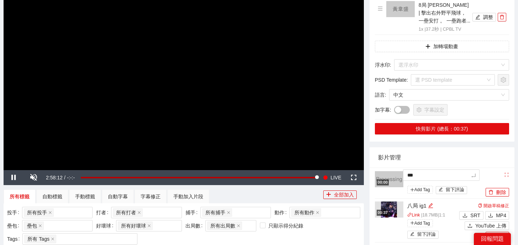
type textarea "**"
type textarea "****"
type textarea "*****"
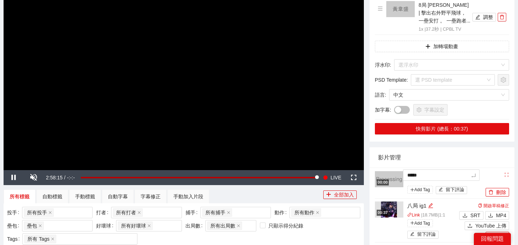
type textarea "******"
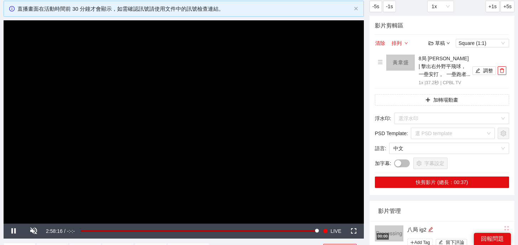
scroll to position [24, 0]
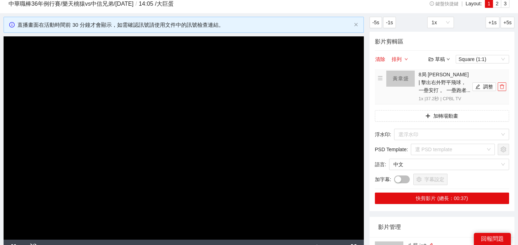
click at [500, 86] on icon "delete" at bounding box center [502, 86] width 5 height 5
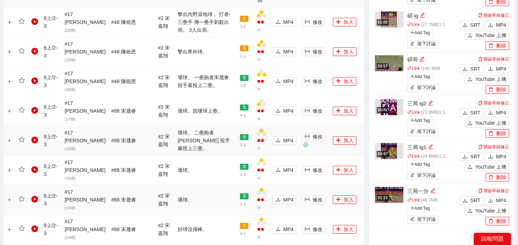
scroll to position [456, 0]
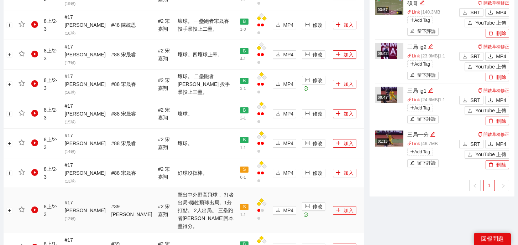
click at [336, 206] on button "加入" at bounding box center [345, 210] width 24 height 9
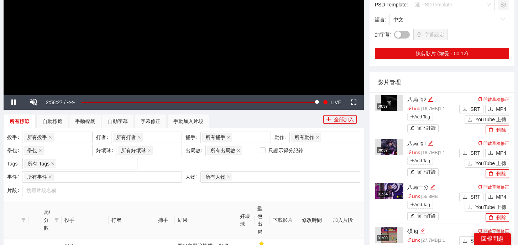
scroll to position [0, 0]
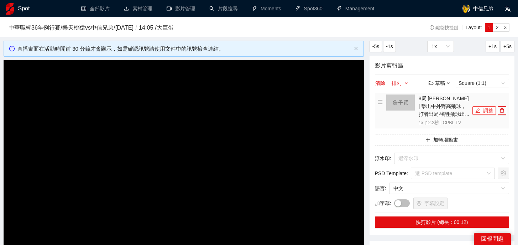
click at [478, 109] on icon "edit" at bounding box center [478, 110] width 5 height 5
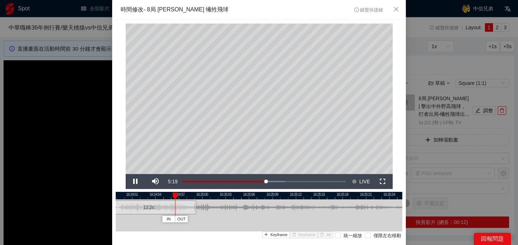
drag, startPoint x: 306, startPoint y: 194, endPoint x: 196, endPoint y: 196, distance: 110.4
click at [196, 196] on div at bounding box center [148, 195] width 287 height 7
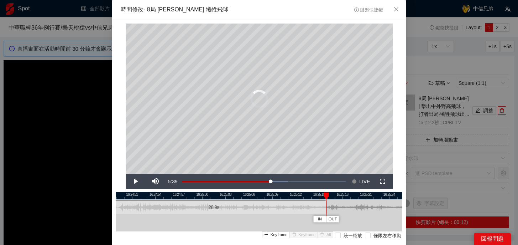
drag, startPoint x: 195, startPoint y: 208, endPoint x: 326, endPoint y: 205, distance: 130.7
click at [326, 205] on div at bounding box center [325, 207] width 4 height 16
drag, startPoint x: 326, startPoint y: 205, endPoint x: 389, endPoint y: 206, distance: 63.4
click at [389, 206] on div at bounding box center [389, 207] width 4 height 16
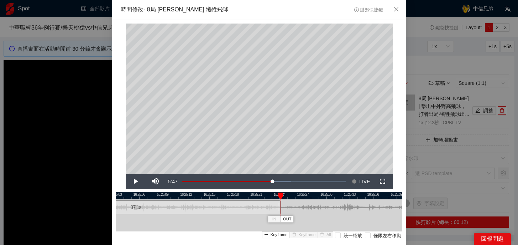
drag, startPoint x: 376, startPoint y: 196, endPoint x: 262, endPoint y: 208, distance: 114.6
click at [262, 208] on div "16:25:00 16:25:03 16:25:06 16:25:09 16:25:12 16:25:15 16:25:18 16:25:21 16:25:2…" at bounding box center [259, 224] width 287 height 65
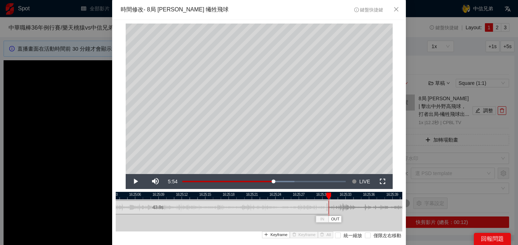
drag, startPoint x: 275, startPoint y: 208, endPoint x: 327, endPoint y: 210, distance: 52.4
click at [327, 210] on div at bounding box center [328, 207] width 4 height 16
drag, startPoint x: 329, startPoint y: 194, endPoint x: 312, endPoint y: 194, distance: 17.5
click at [312, 194] on div at bounding box center [313, 195] width 5 height 7
drag, startPoint x: 328, startPoint y: 208, endPoint x: 391, endPoint y: 208, distance: 63.0
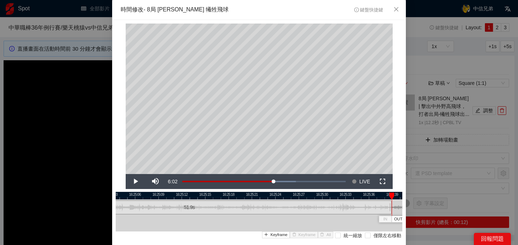
click at [391, 208] on div at bounding box center [391, 207] width 4 height 16
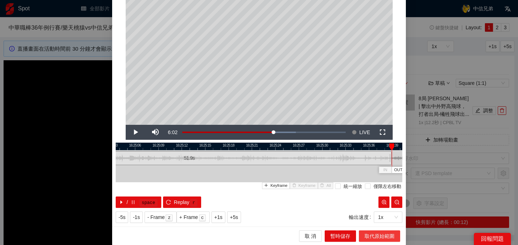
click at [371, 235] on span "取代原始範圍" at bounding box center [380, 236] width 30 height 8
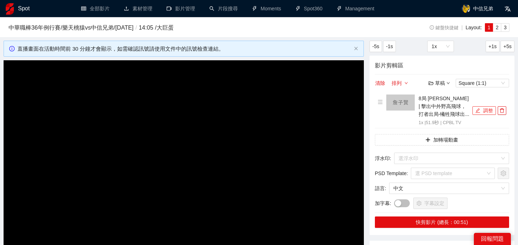
scroll to position [61, 0]
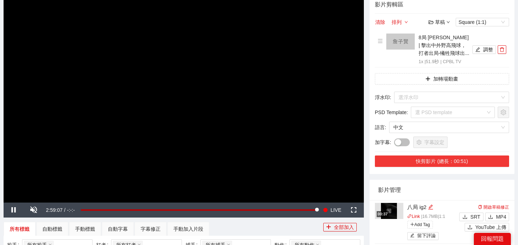
click at [454, 163] on button "快剪影片 (總長：00:51)" at bounding box center [442, 160] width 134 height 11
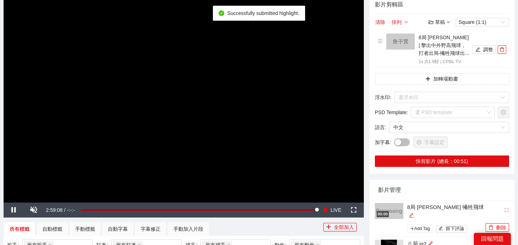
click at [414, 212] on icon "edit" at bounding box center [411, 214] width 5 height 5
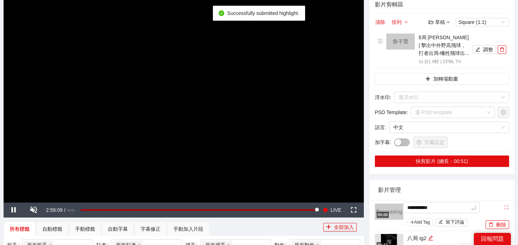
drag, startPoint x: 464, startPoint y: 207, endPoint x: 309, endPoint y: 192, distance: 155.3
type textarea "*"
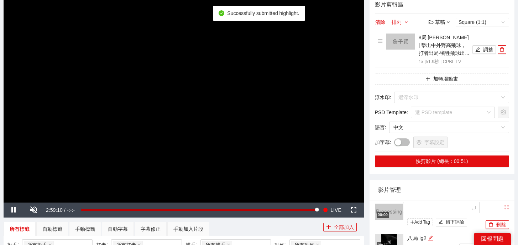
type textarea "*"
type textarea "**"
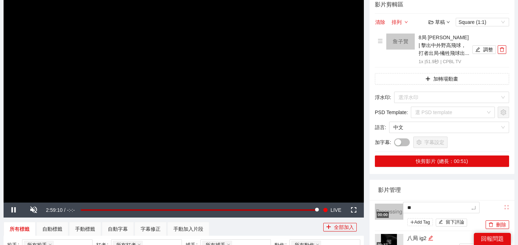
type textarea "*"
type textarea "**"
type textarea "***"
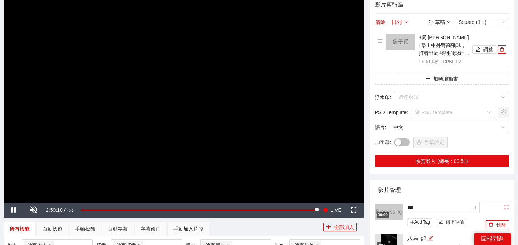
type textarea "**"
type textarea "****"
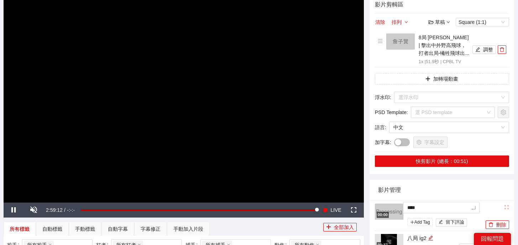
type textarea "*****"
type textarea "******"
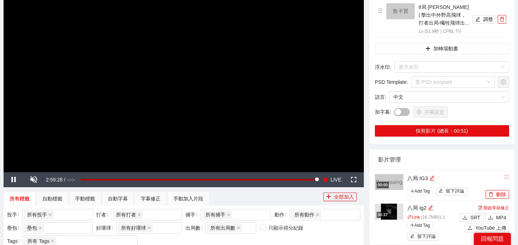
scroll to position [181, 0]
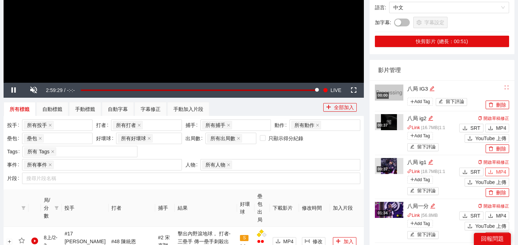
click at [496, 170] on span "MP4" at bounding box center [501, 172] width 10 height 8
click at [500, 128] on span "MP4" at bounding box center [501, 128] width 10 height 8
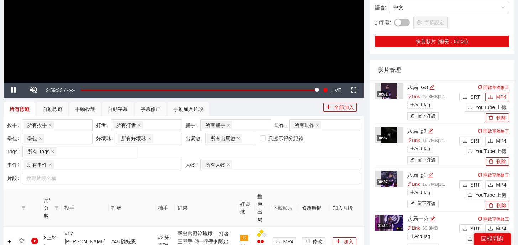
click at [499, 98] on span "MP4" at bounding box center [501, 97] width 10 height 8
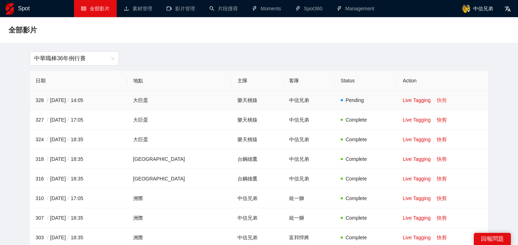
click at [437, 98] on link "快剪" at bounding box center [442, 100] width 10 height 6
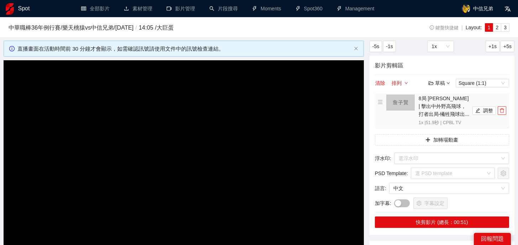
click at [503, 114] on button "button" at bounding box center [502, 110] width 9 height 9
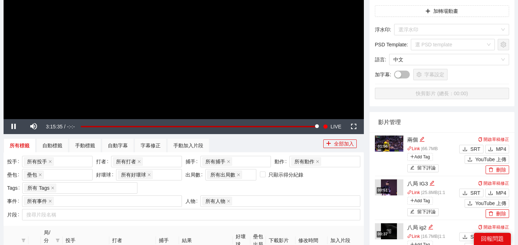
scroll to position [187, 0]
